Goal: Transaction & Acquisition: Book appointment/travel/reservation

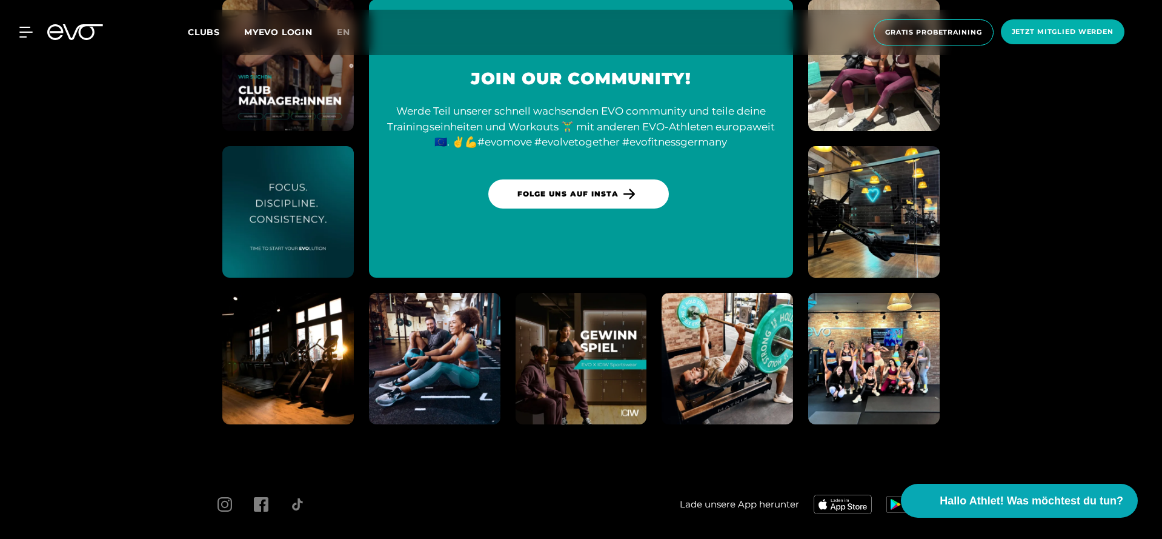
scroll to position [3393, 0]
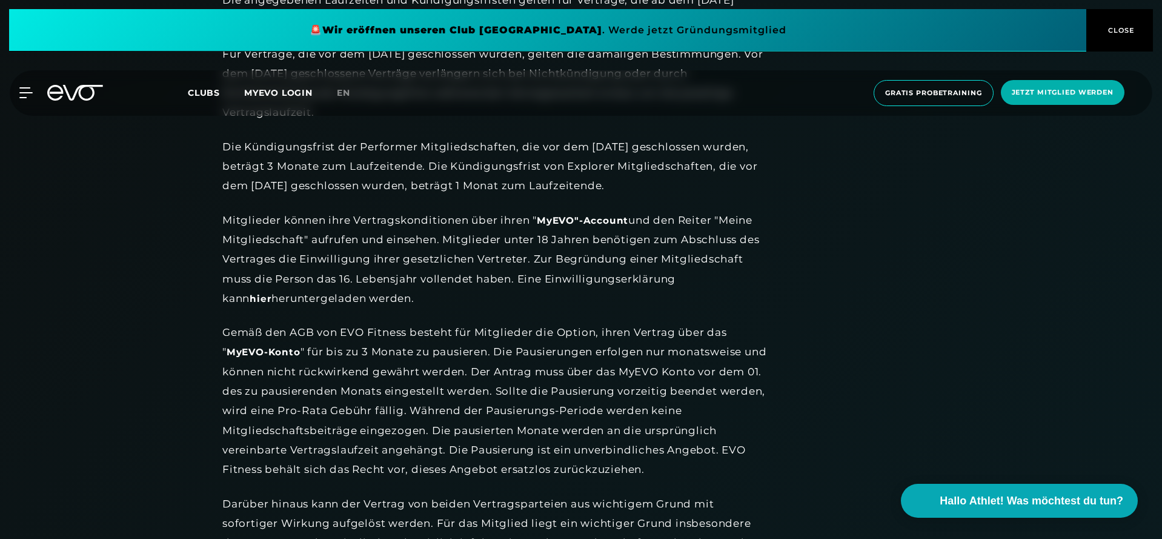
scroll to position [1414, 0]
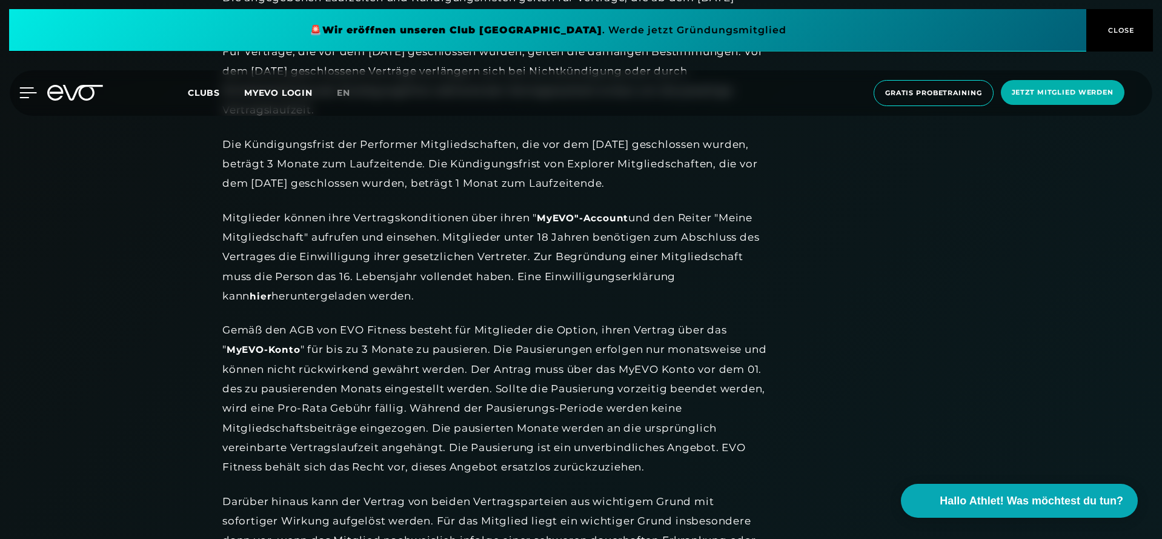
click at [25, 96] on icon at bounding box center [28, 92] width 18 height 11
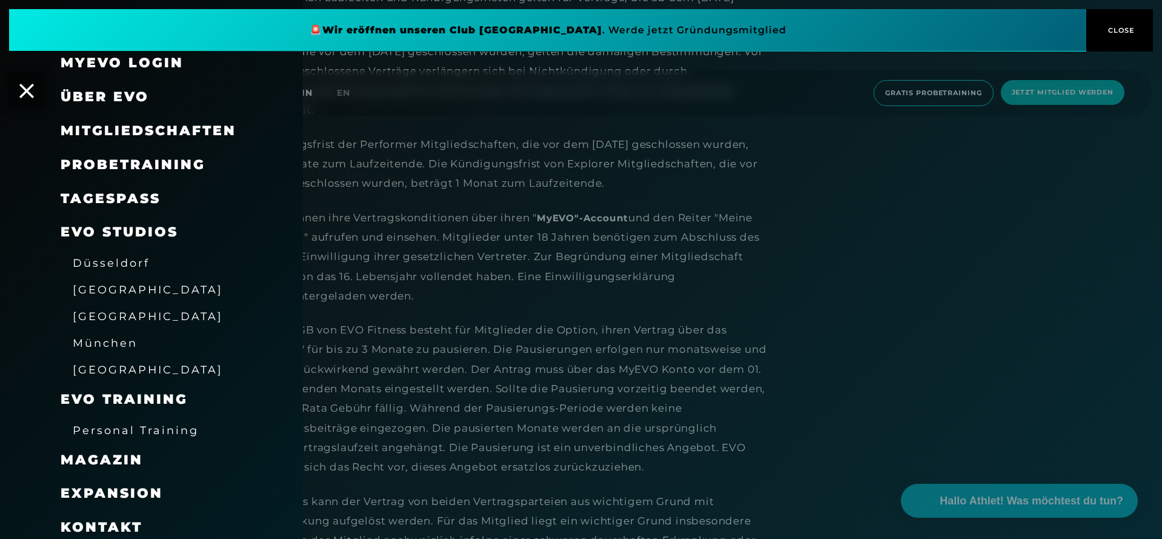
click at [25, 96] on icon at bounding box center [26, 91] width 15 height 15
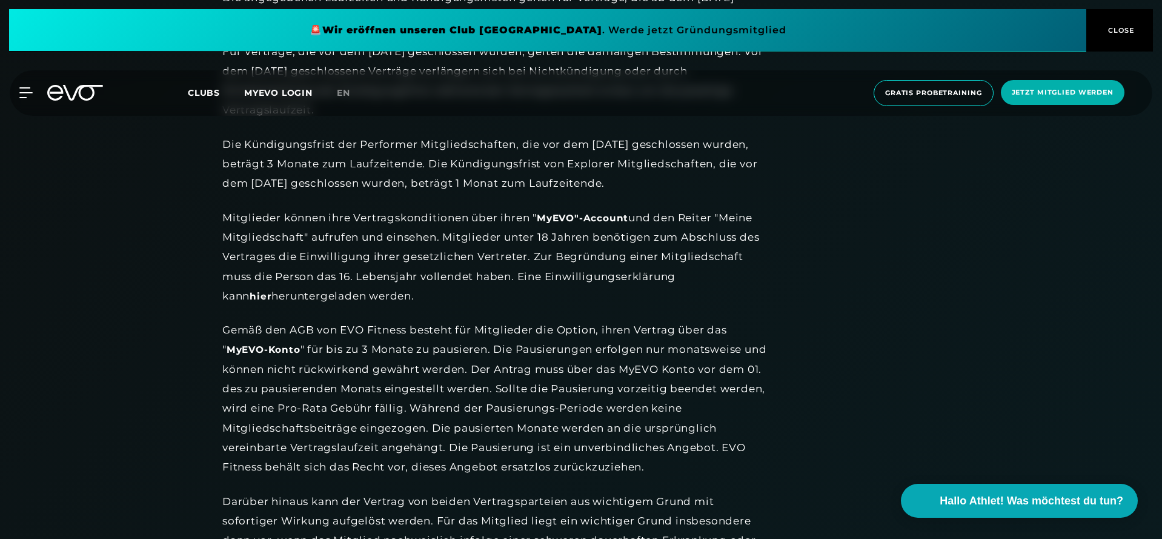
click at [67, 94] on icon at bounding box center [75, 93] width 56 height 16
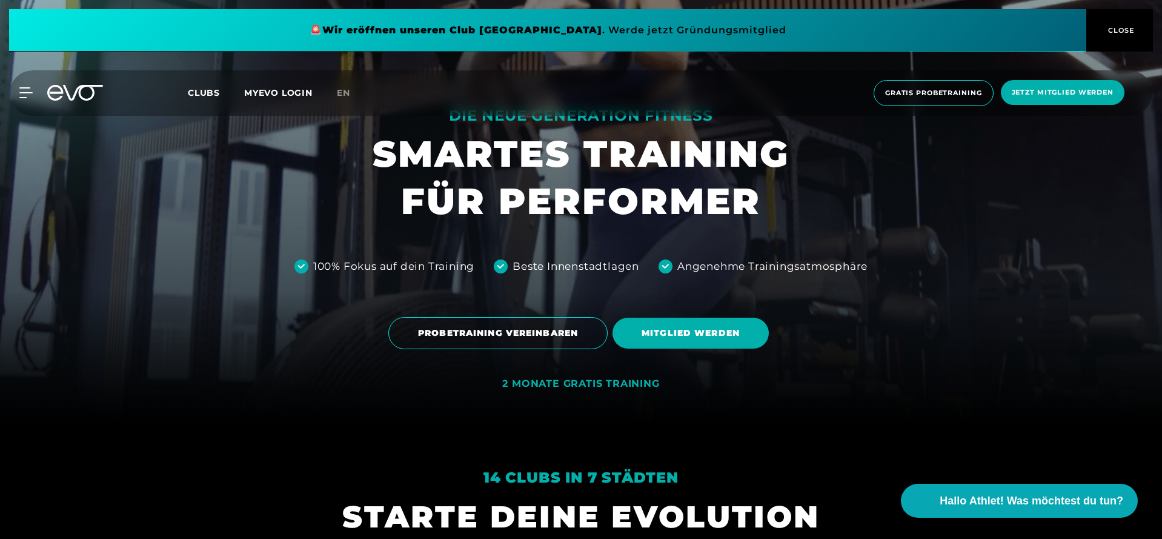
scroll to position [114, 0]
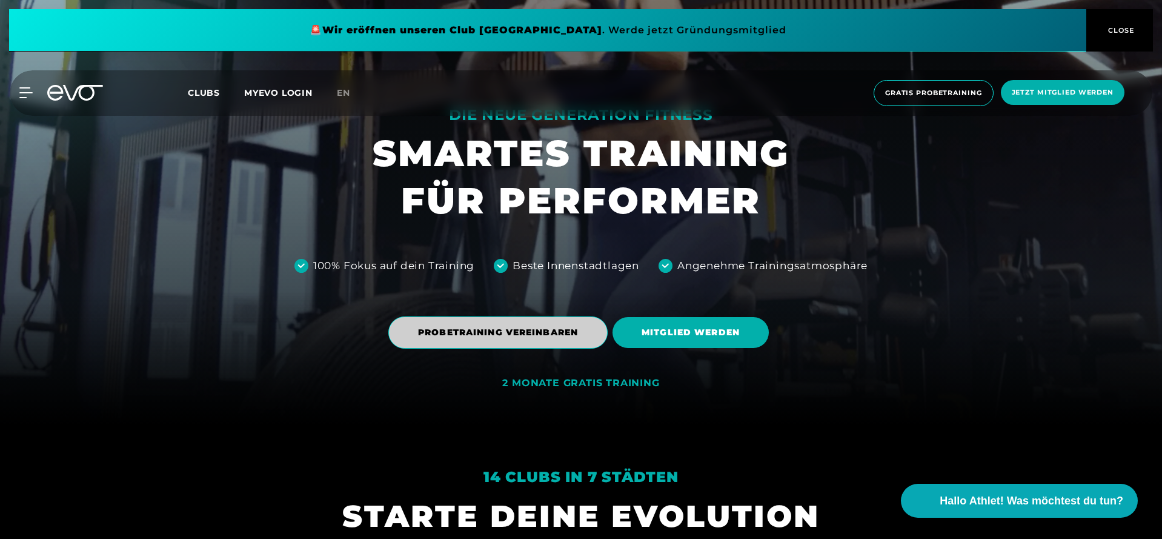
click at [526, 328] on span "PROBETRAINING VEREINBAREN" at bounding box center [498, 332] width 160 height 13
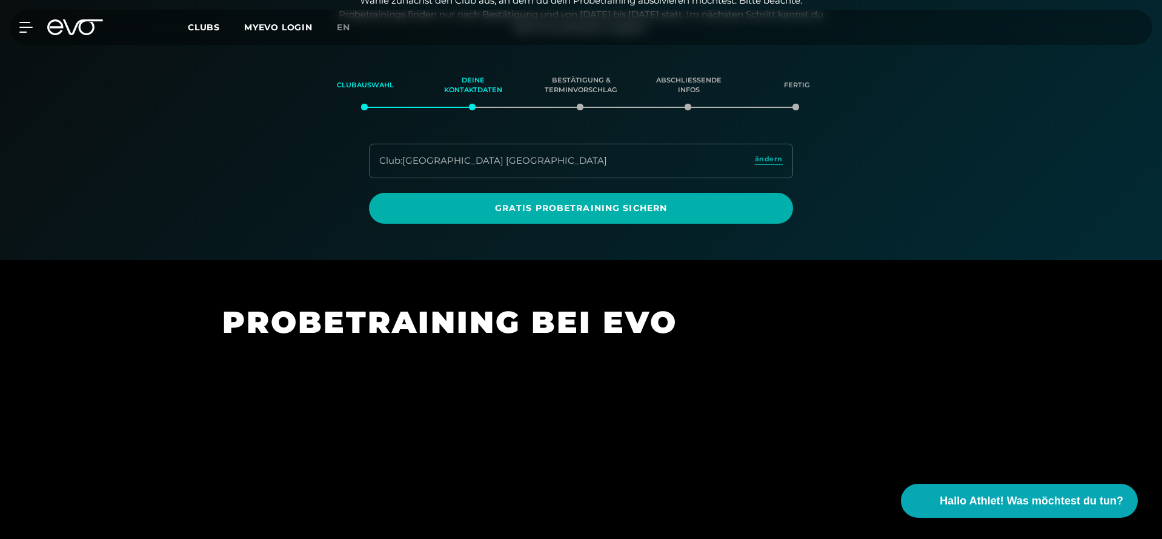
scroll to position [207, 0]
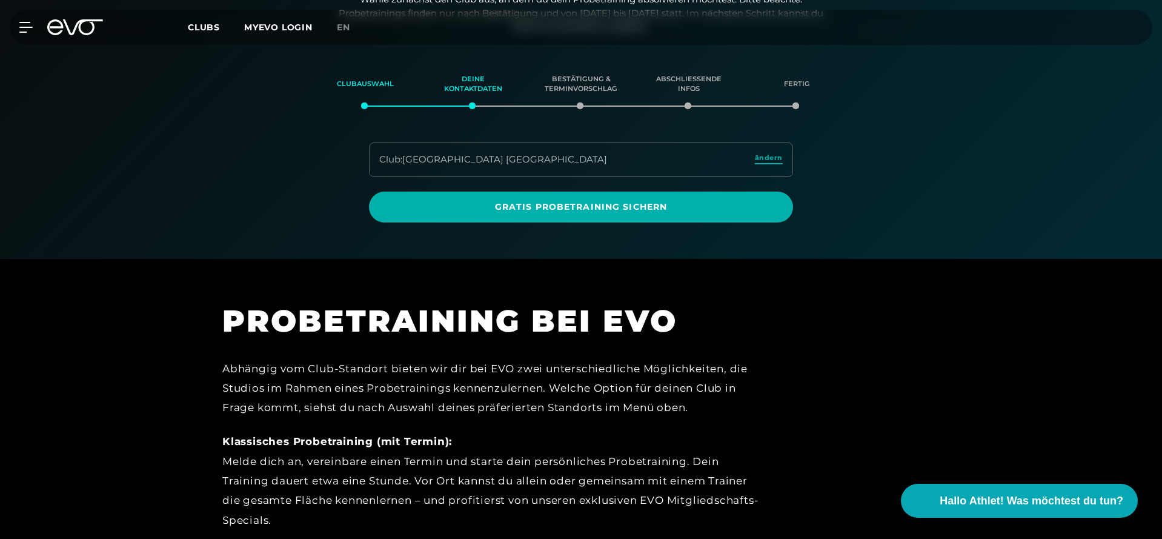
click at [781, 156] on span "ändern" at bounding box center [769, 158] width 28 height 10
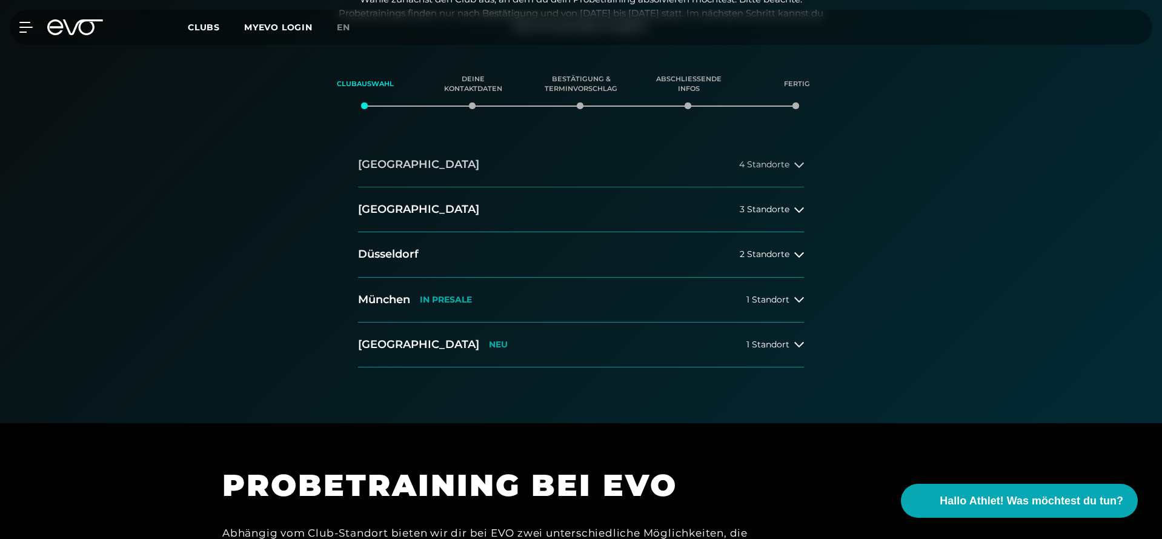
click at [408, 163] on h2 "[GEOGRAPHIC_DATA]" at bounding box center [418, 164] width 121 height 15
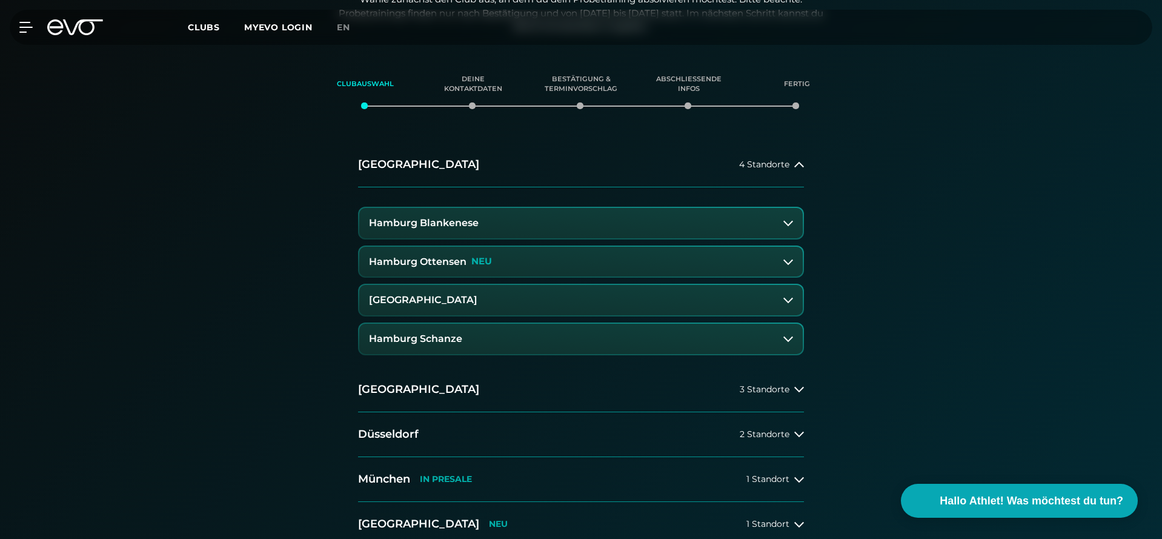
click at [456, 294] on h3 "[GEOGRAPHIC_DATA]" at bounding box center [423, 299] width 108 height 11
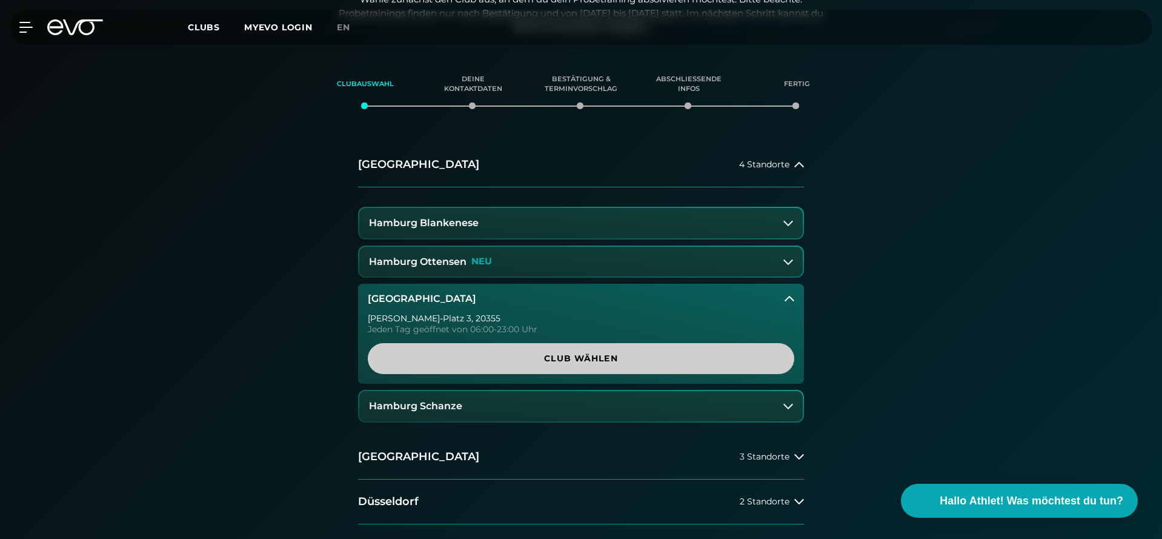
click at [535, 352] on span "Club wählen" at bounding box center [581, 358] width 368 height 13
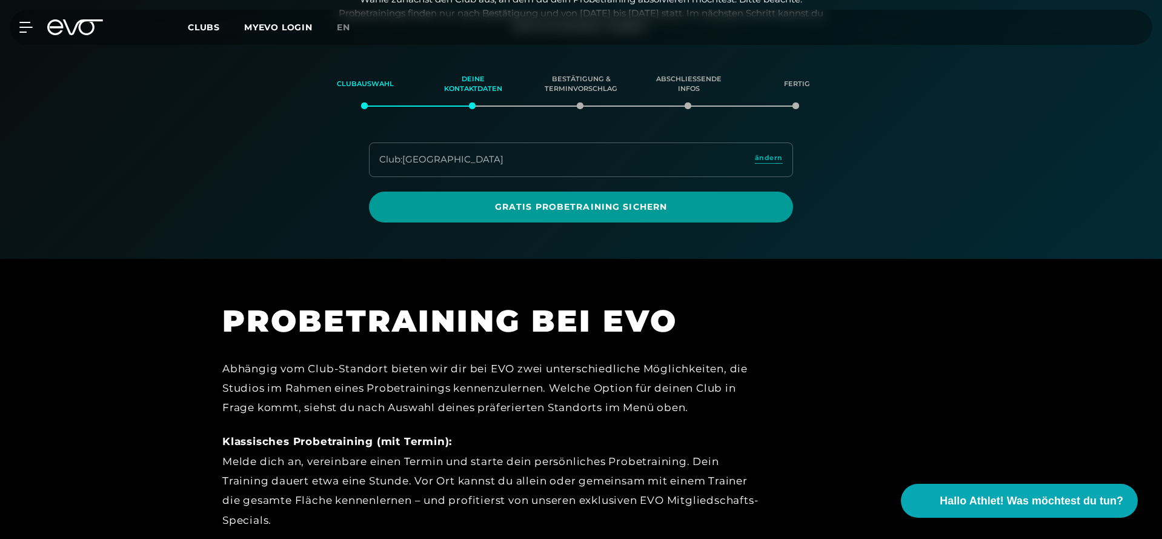
click at [586, 211] on span "Gratis Probetraining sichern" at bounding box center [581, 206] width 424 height 31
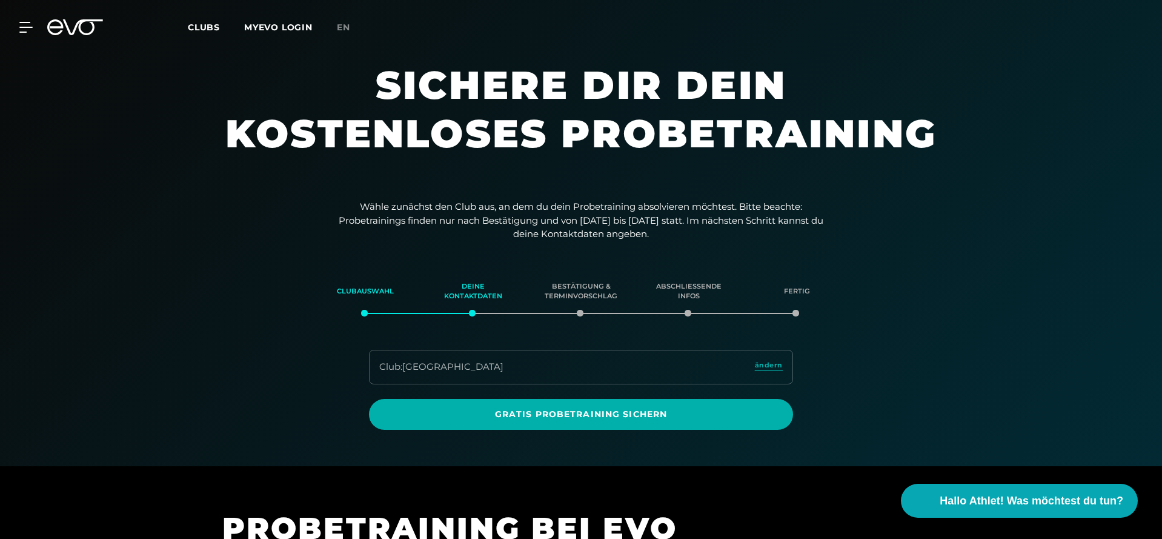
scroll to position [0, 0]
click at [95, 33] on icon at bounding box center [75, 27] width 56 height 16
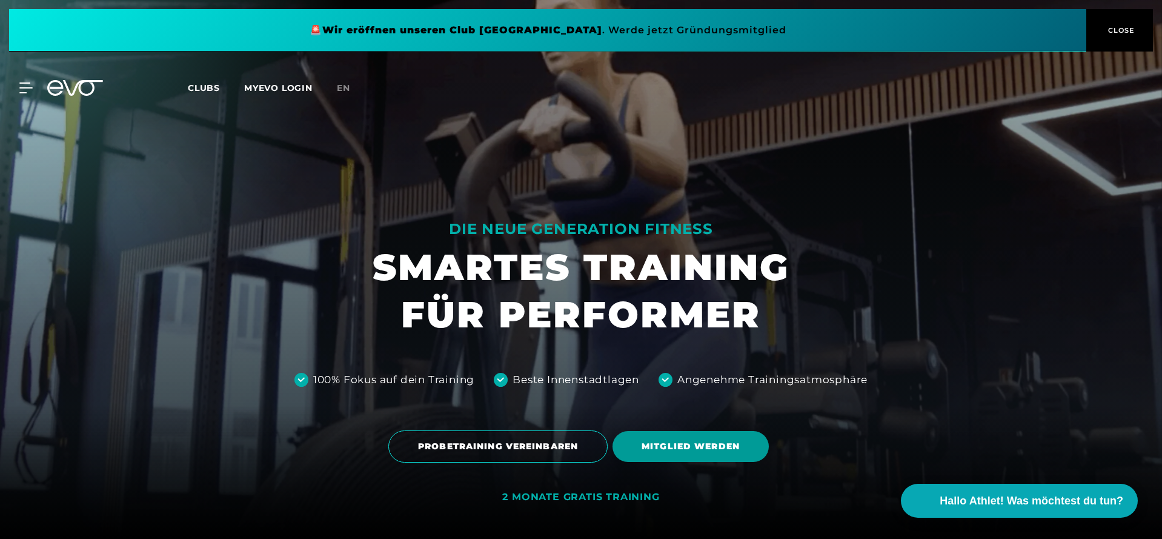
click at [656, 439] on span "MITGLIED WERDEN" at bounding box center [691, 446] width 156 height 31
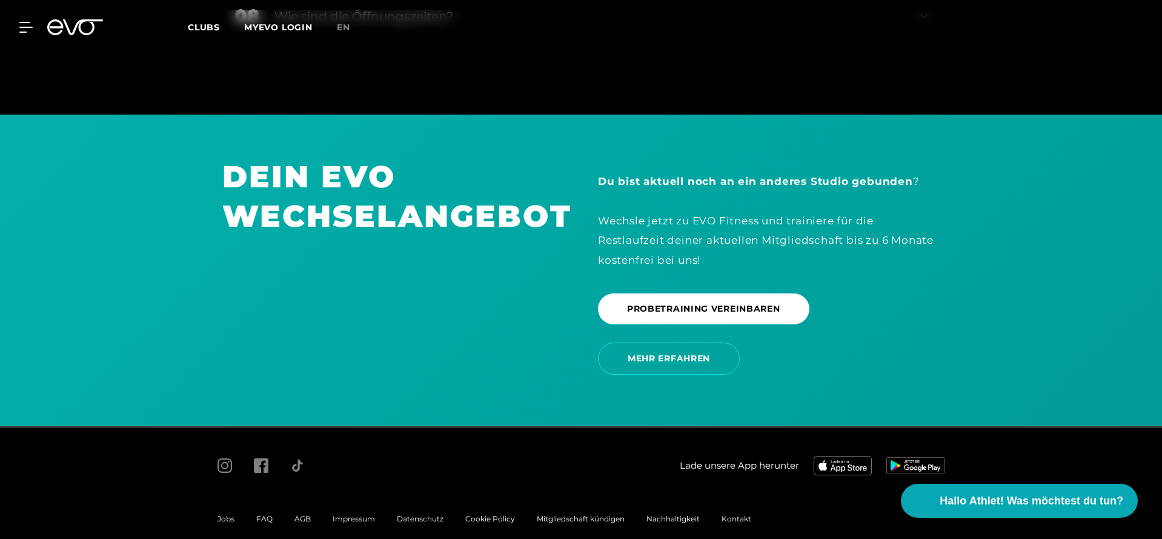
scroll to position [2613, 0]
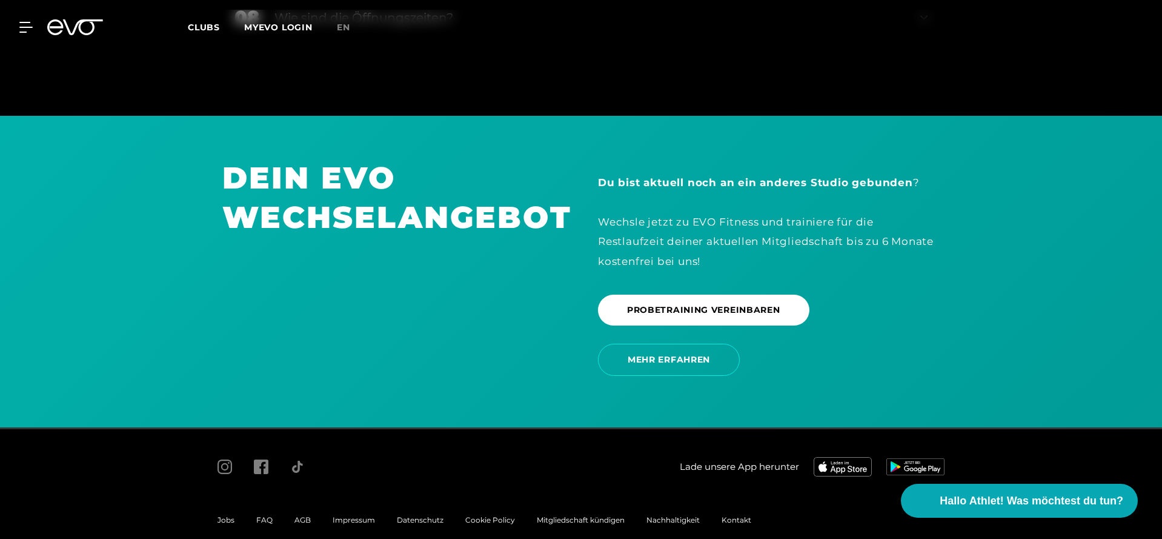
click at [302, 515] on span "AGB" at bounding box center [302, 519] width 16 height 9
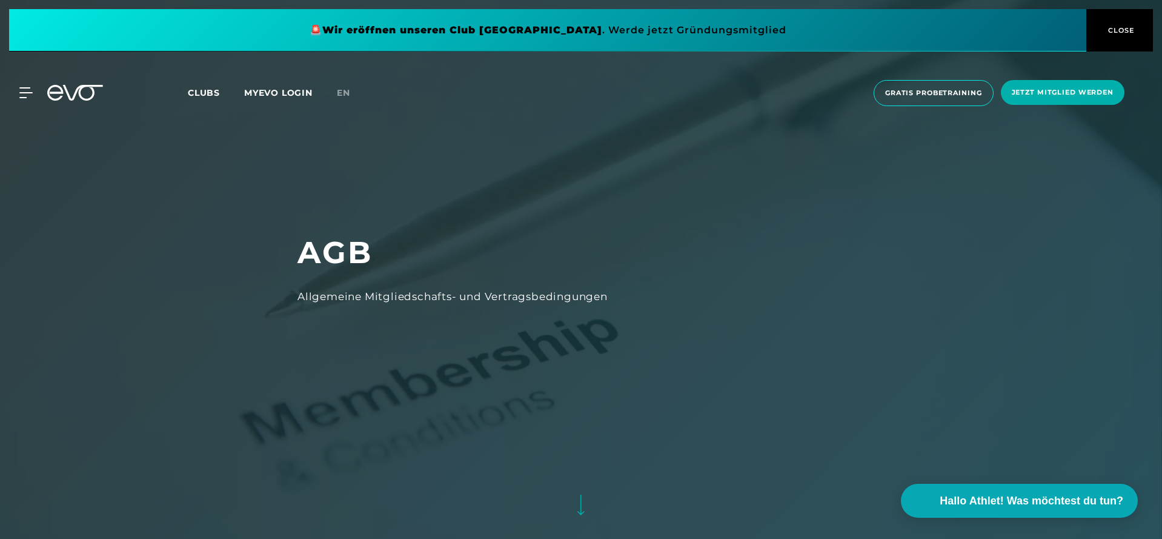
click at [477, 411] on div at bounding box center [581, 269] width 1162 height 539
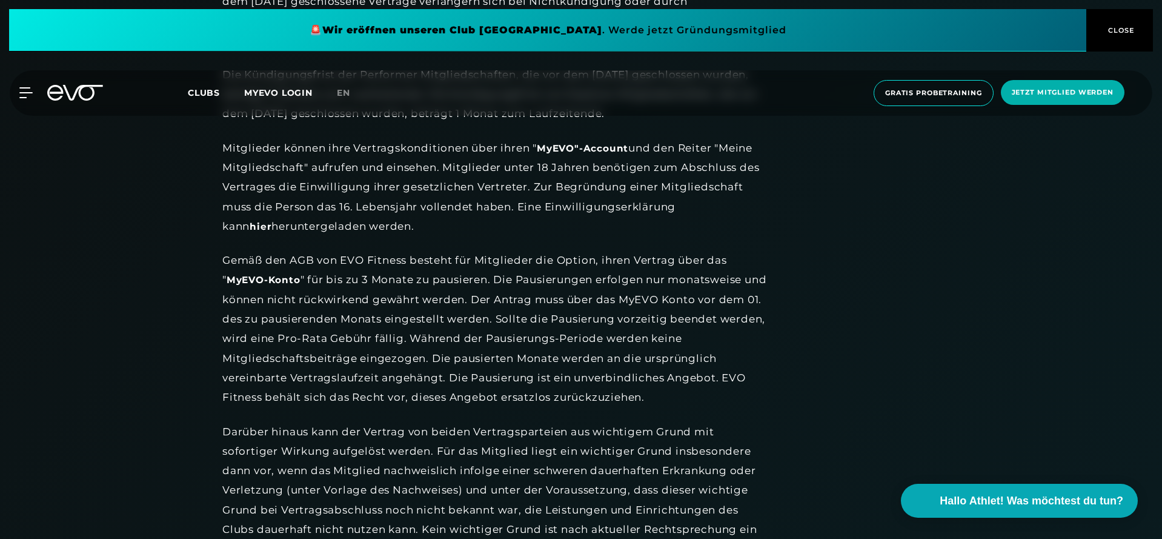
scroll to position [1483, 0]
click at [226, 250] on div "Gemäß den AGB von EVO Fitness besteht für Mitglieder die Option, ihren Vertrag …" at bounding box center [494, 328] width 545 height 156
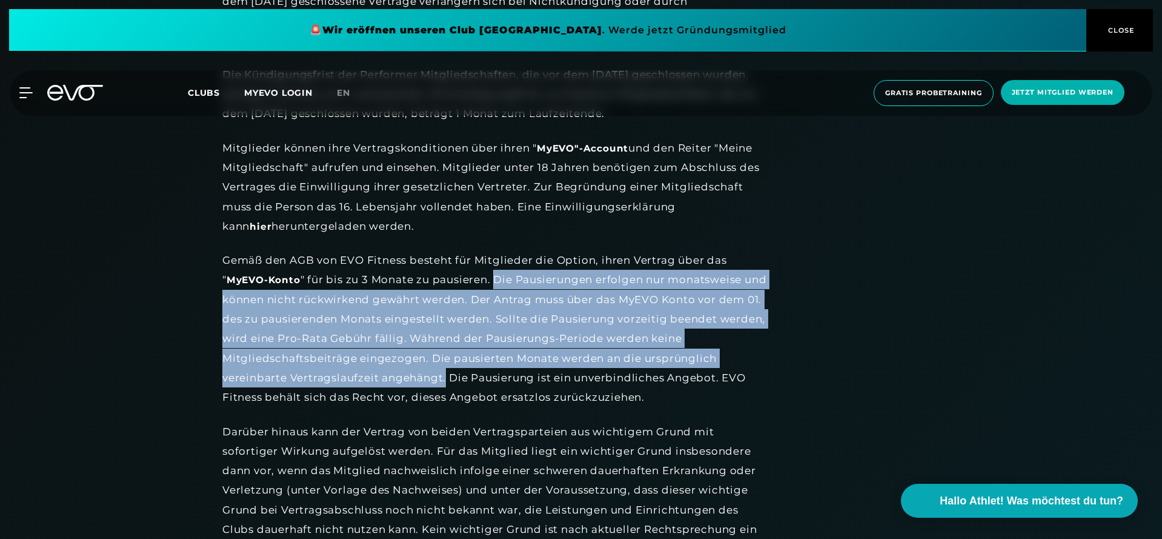
drag, startPoint x: 499, startPoint y: 271, endPoint x: 447, endPoint y: 364, distance: 105.5
click at [447, 364] on div "Gemäß den AGB von EVO Fitness besteht für Mitglieder die Option, ihren Vertrag …" at bounding box center [494, 328] width 545 height 156
copy div "Die Pausierungen erfolgen nur monatsweise und können nicht rückwirkend gewährt …"
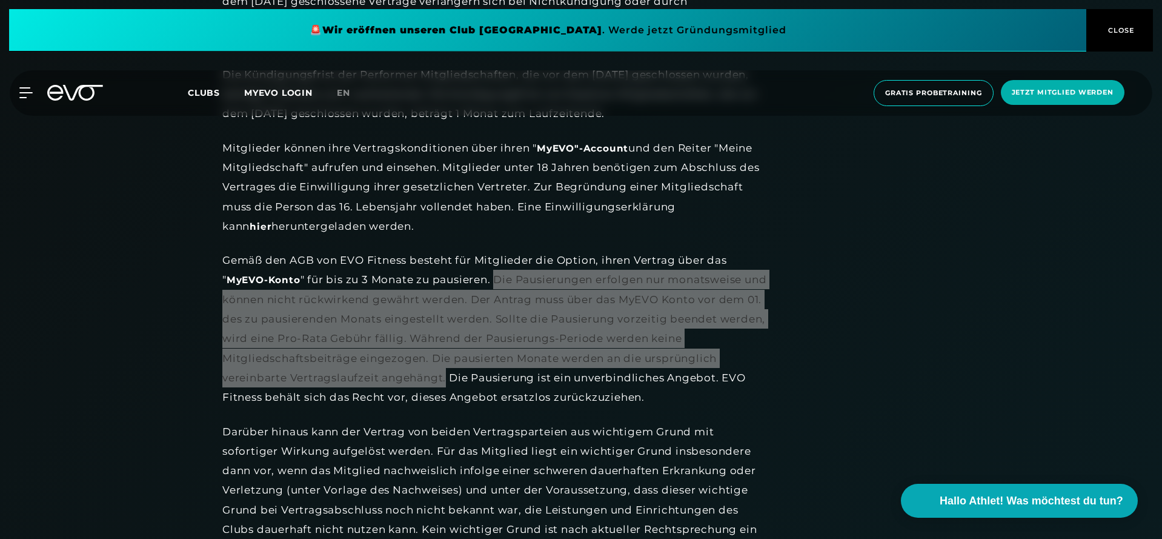
drag, startPoint x: 1131, startPoint y: 488, endPoint x: 471, endPoint y: 353, distance: 674.0
click at [471, 353] on div "Gemäß den AGB von EVO Fitness besteht für Mitglieder die Option, ihren Vertrag …" at bounding box center [494, 328] width 545 height 156
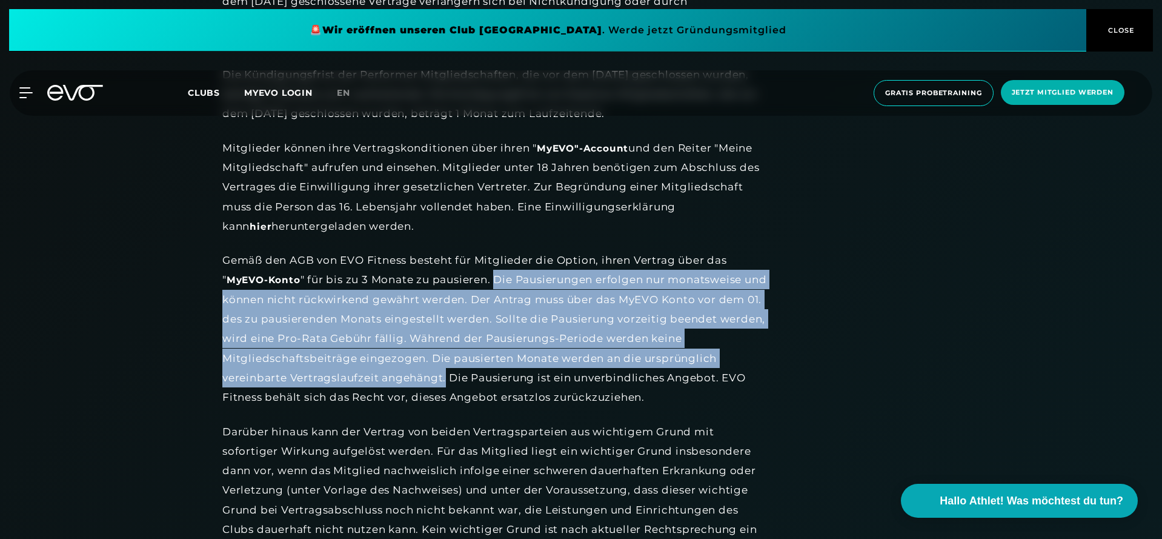
click at [70, 92] on icon at bounding box center [75, 93] width 56 height 16
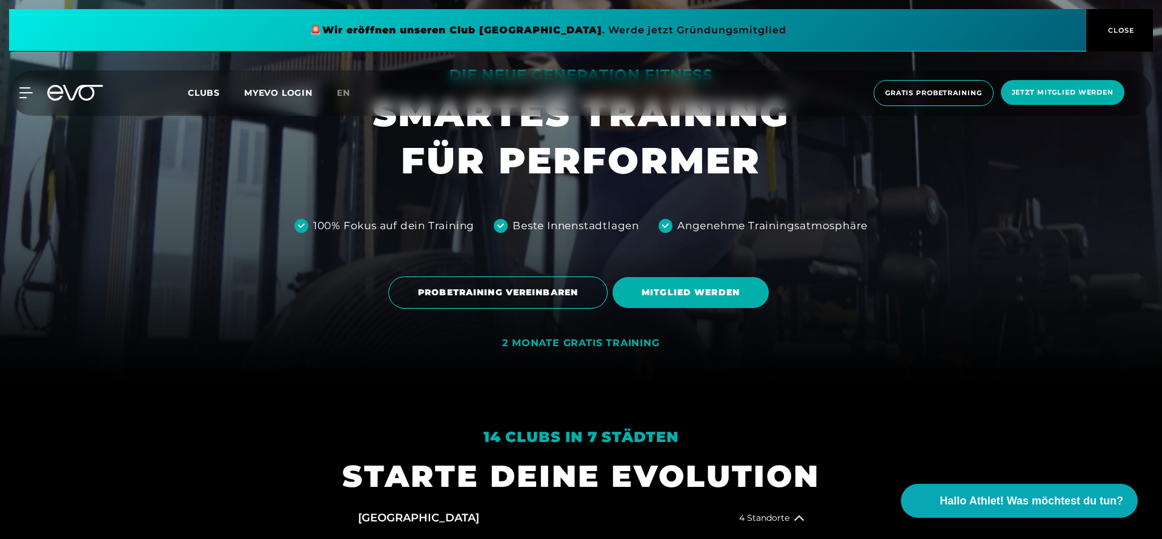
click at [529, 320] on div at bounding box center [581, 115] width 1162 height 539
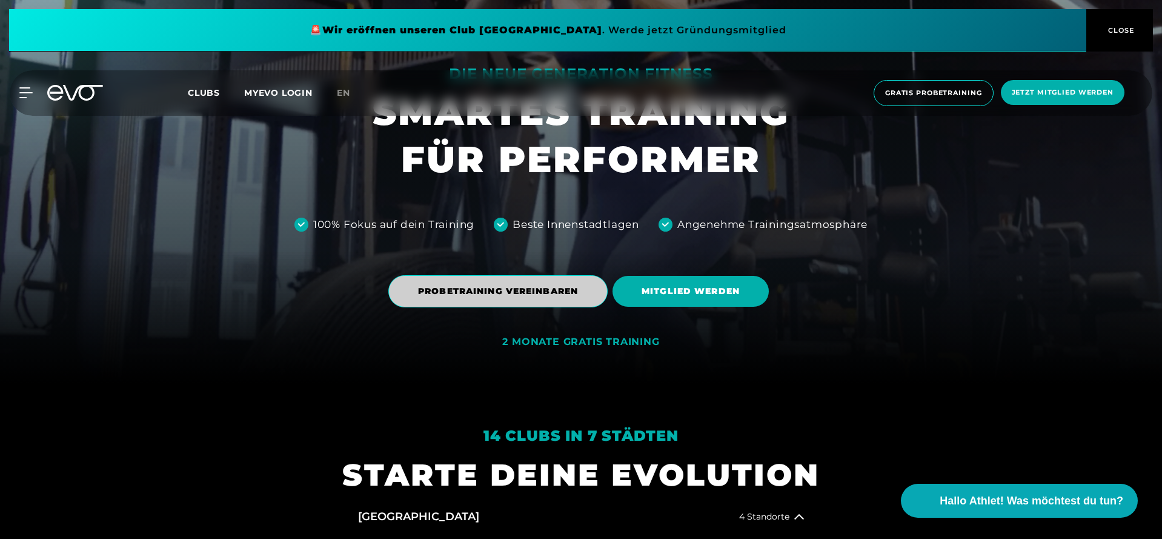
scroll to position [156, 0]
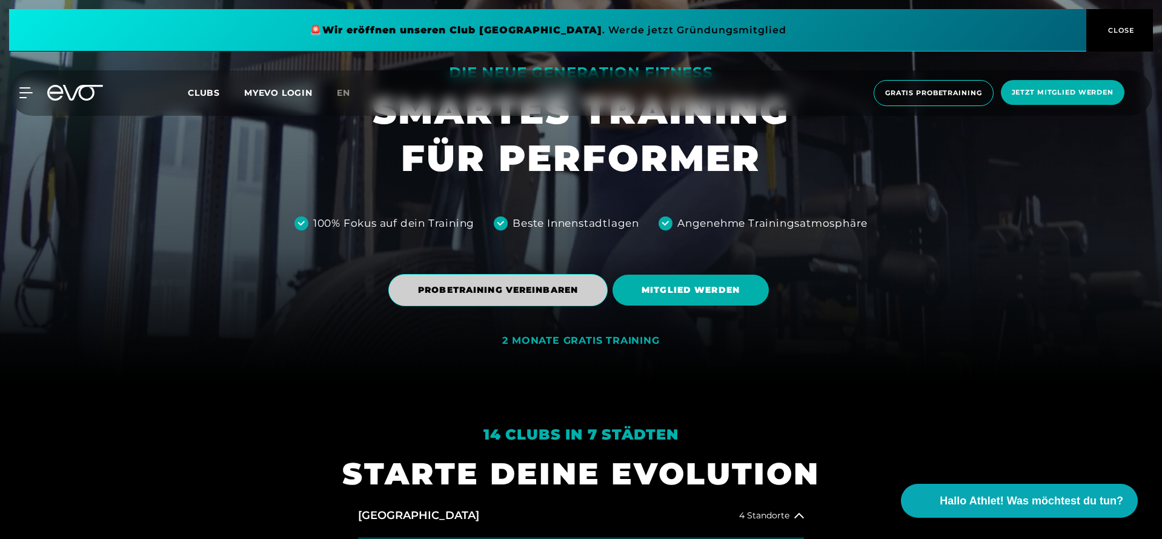
click at [525, 299] on span "PROBETRAINING VEREINBAREN" at bounding box center [497, 290] width 219 height 32
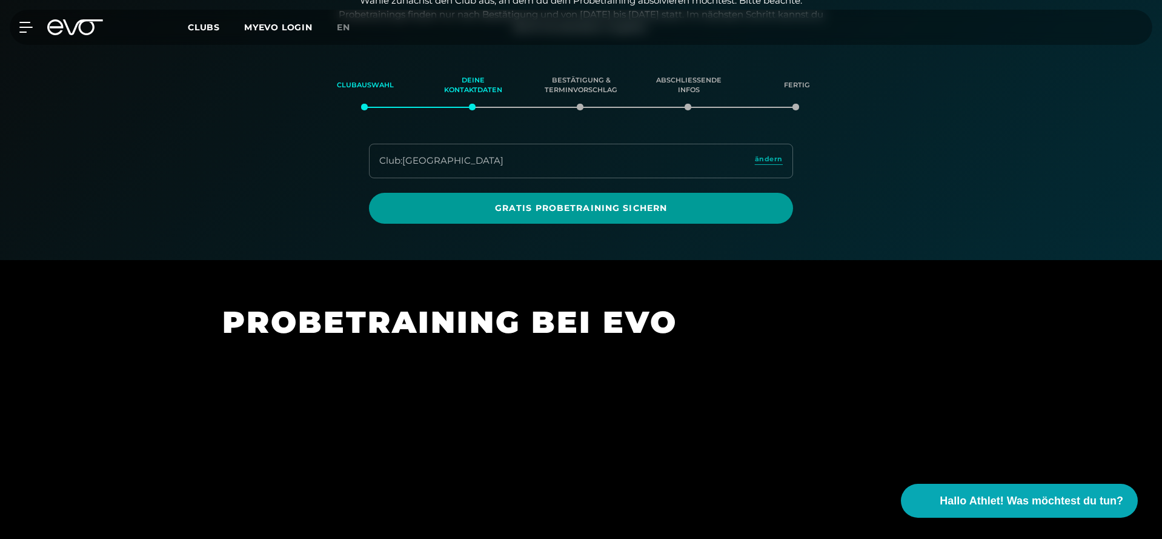
click at [576, 221] on div at bounding box center [581, 27] width 1162 height 466
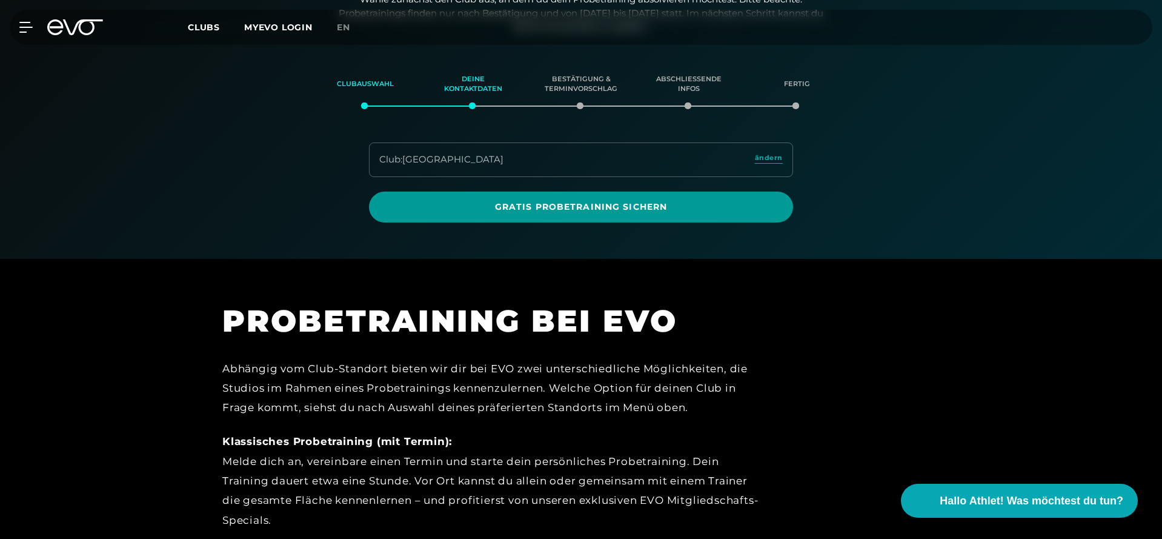
click at [576, 207] on span "Gratis Probetraining sichern" at bounding box center [581, 207] width 366 height 13
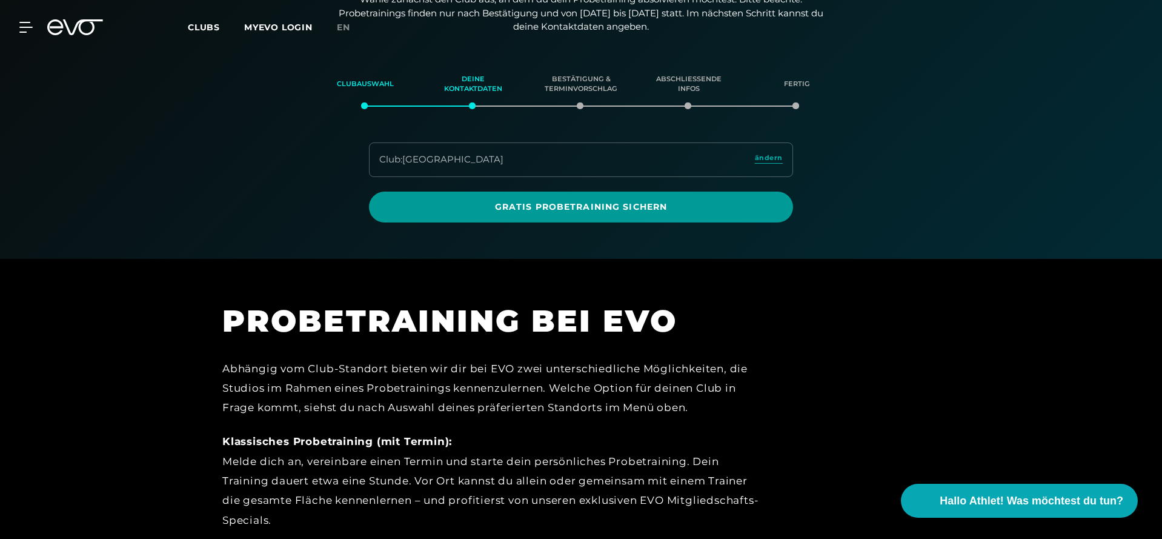
scroll to position [0, 0]
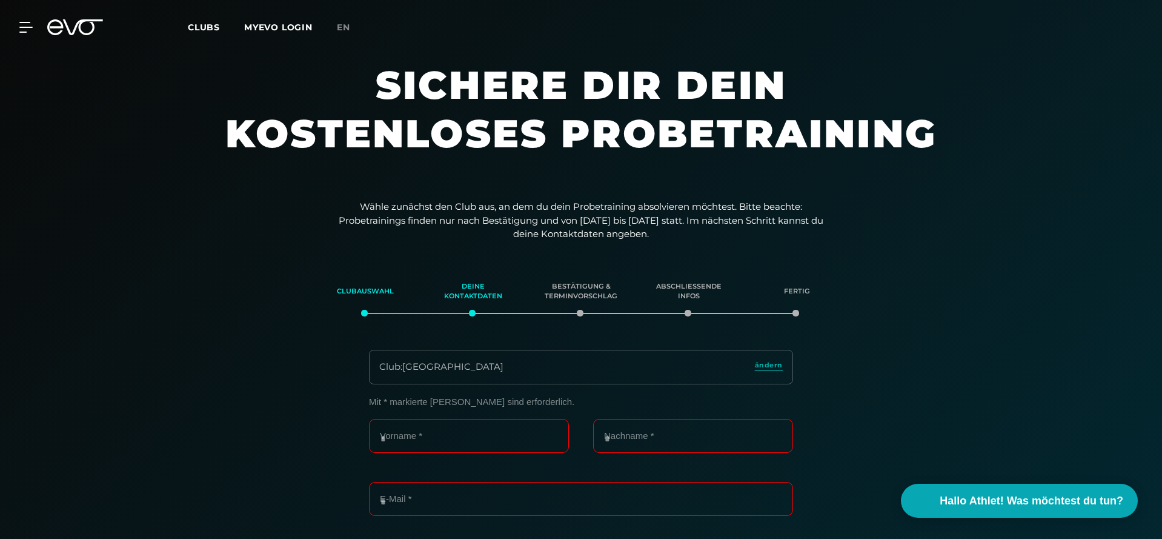
scroll to position [6, 0]
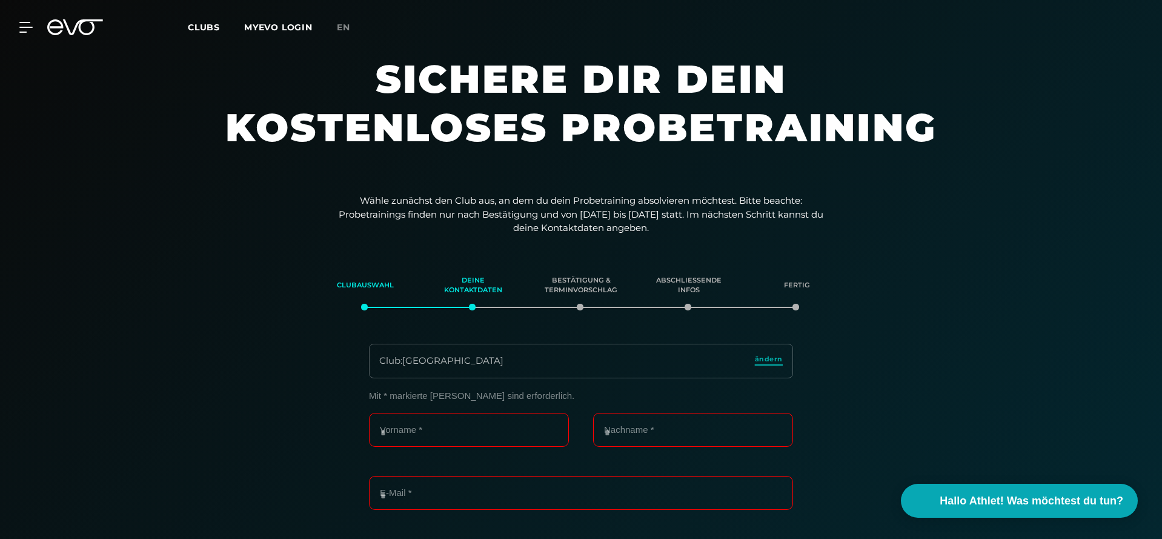
click at [762, 356] on span "ändern" at bounding box center [769, 359] width 28 height 10
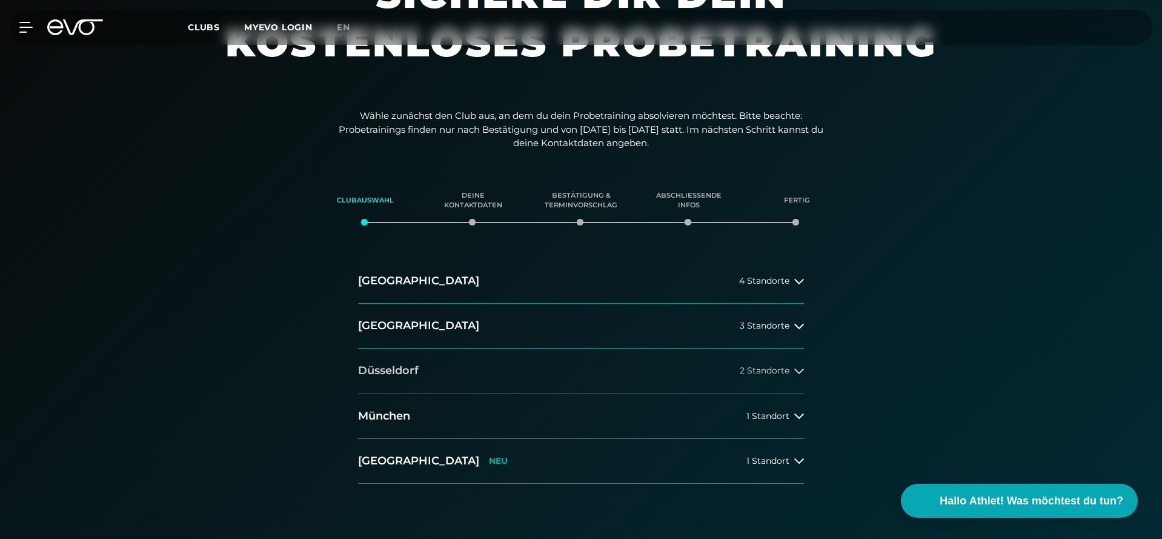
scroll to position [109, 0]
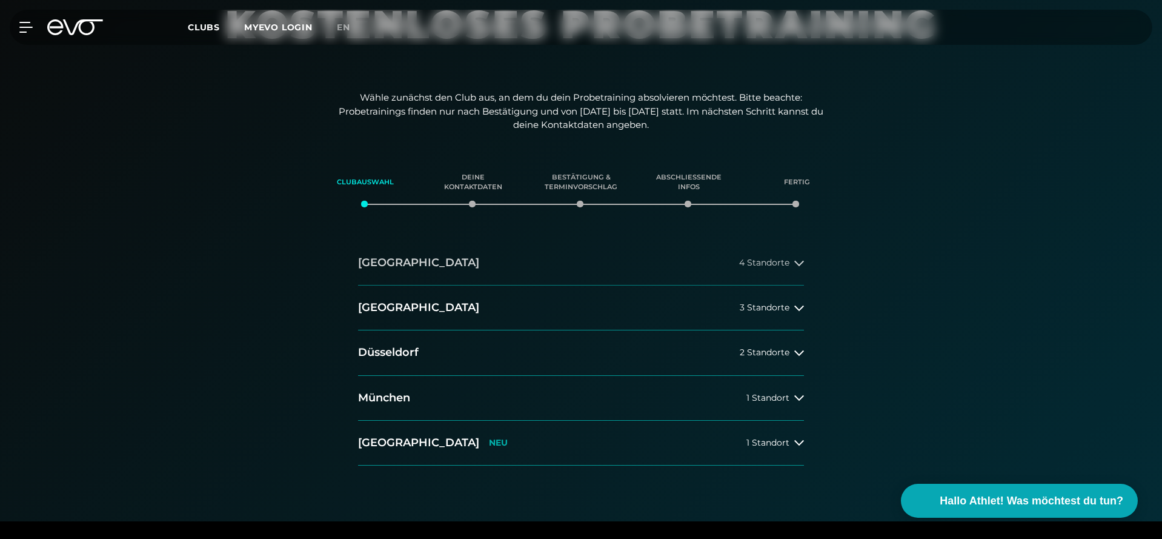
click at [644, 261] on button "Hamburg 4 Standorte" at bounding box center [581, 263] width 446 height 45
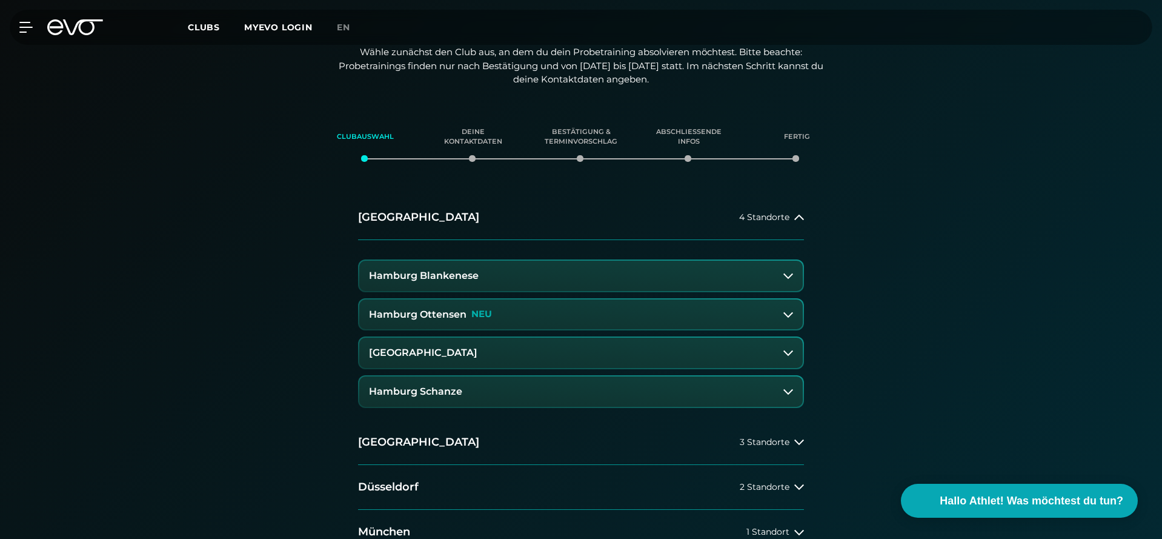
click at [585, 314] on button "Hamburg Ottensen NEU" at bounding box center [581, 314] width 444 height 30
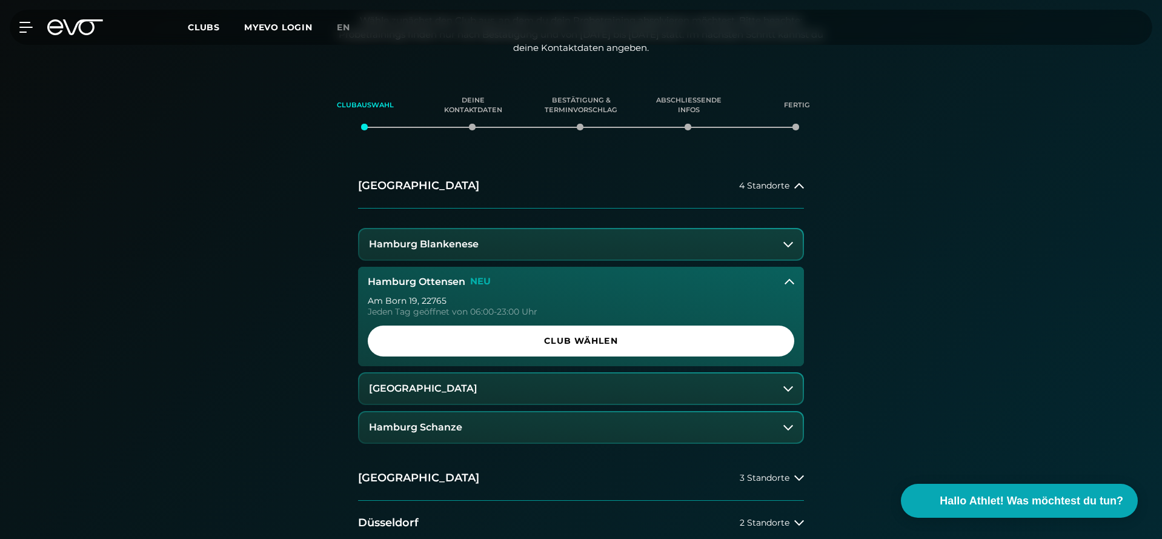
click at [596, 334] on span "Club wählen" at bounding box center [581, 340] width 368 height 13
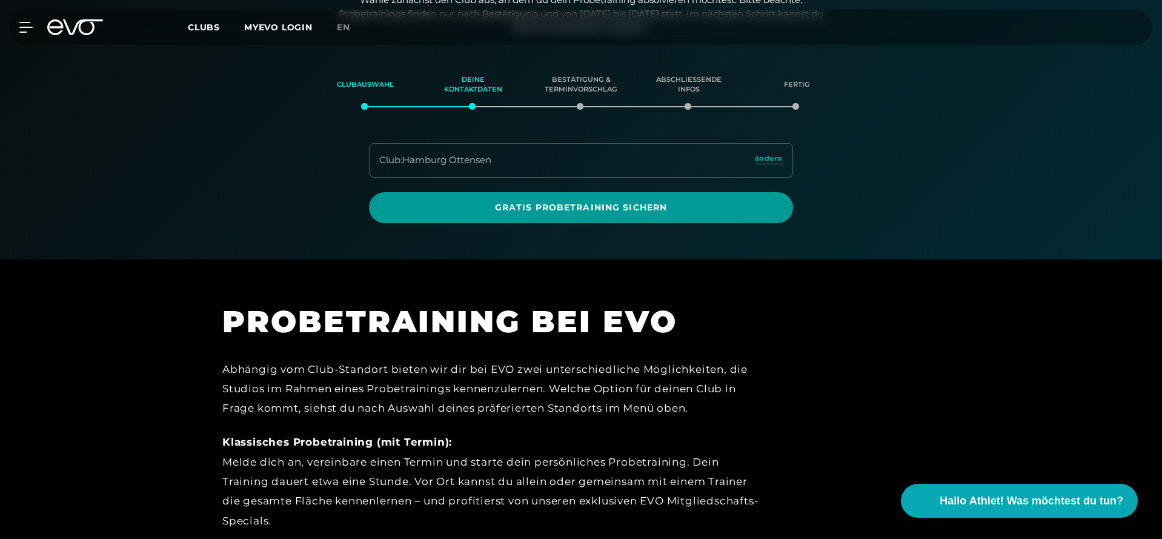
click at [592, 208] on span "Gratis Probetraining sichern" at bounding box center [581, 207] width 366 height 13
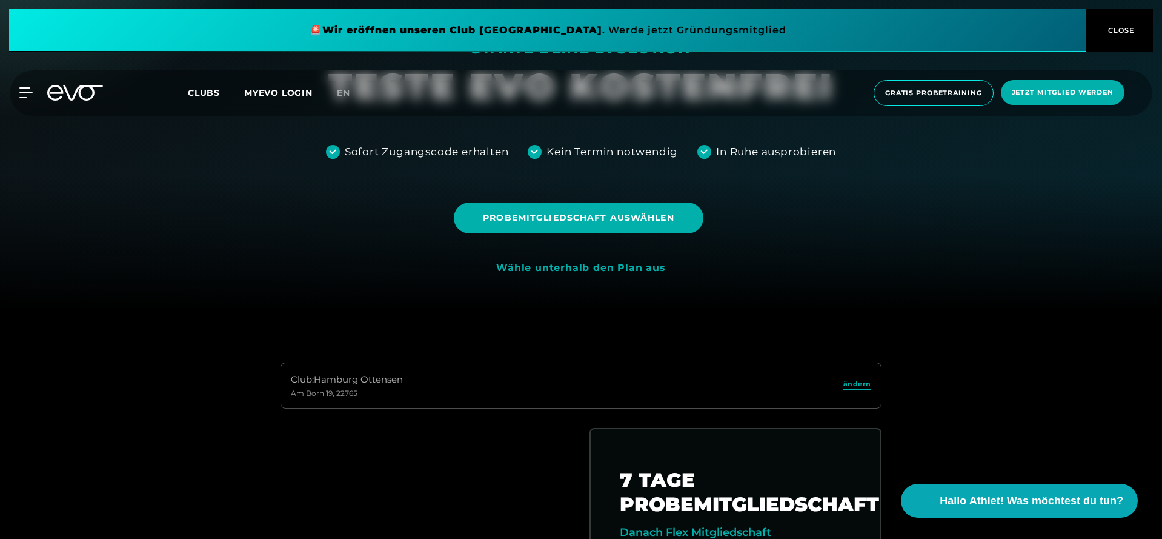
scroll to position [230, 0]
